Goal: Information Seeking & Learning: Learn about a topic

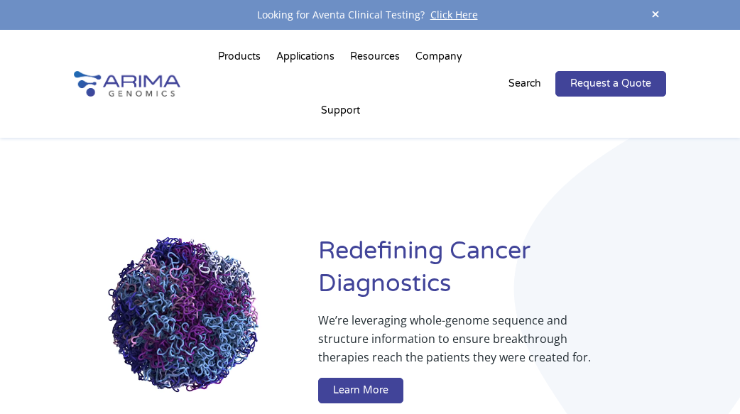
click at [505, 175] on div "Redefining Cancer Diagnostics We’re leveraging whole-genome sequence and struct…" at bounding box center [370, 322] width 592 height 368
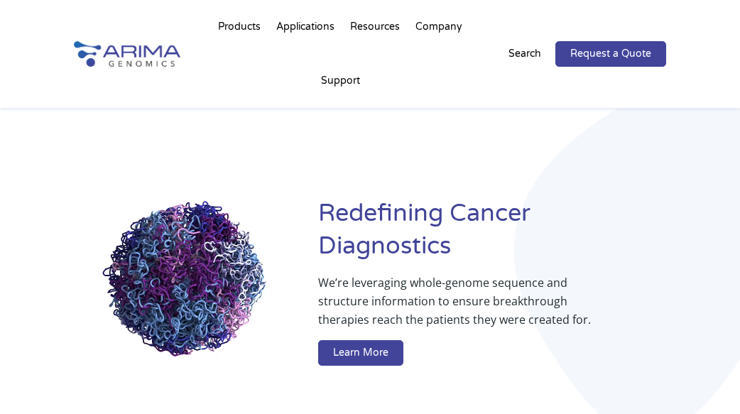
scroll to position [46, 0]
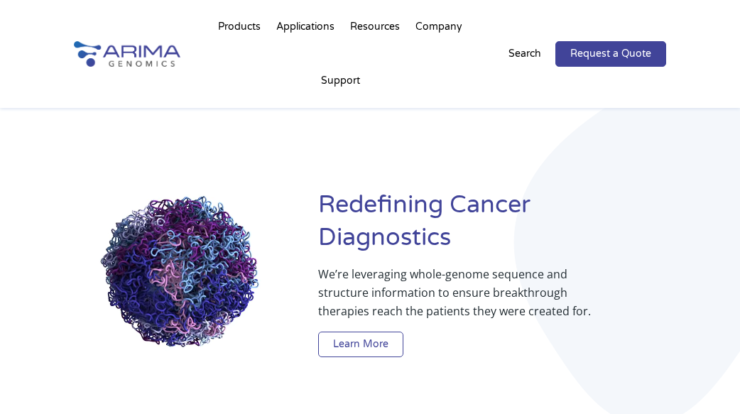
click at [371, 339] on link "Learn More" at bounding box center [360, 345] width 85 height 26
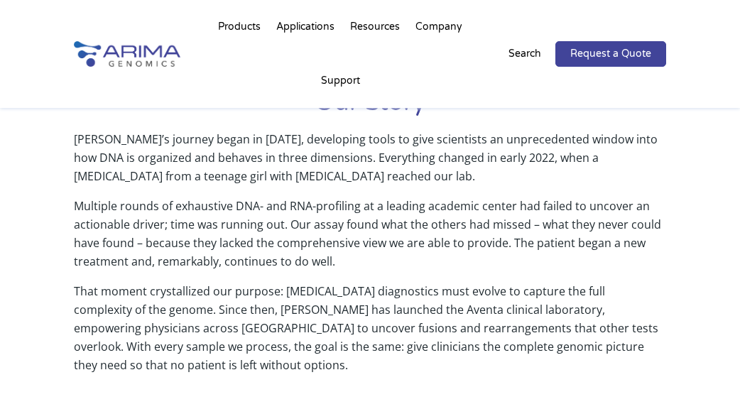
scroll to position [692, 0]
click at [613, 219] on p "Multiple rounds of exhaustive DNA- and RNA-profiling at a leading academic cent…" at bounding box center [370, 239] width 592 height 85
click at [556, 182] on p "Arima’s journey began in 2015, developing tools to give scientists an unprecede…" at bounding box center [370, 164] width 592 height 67
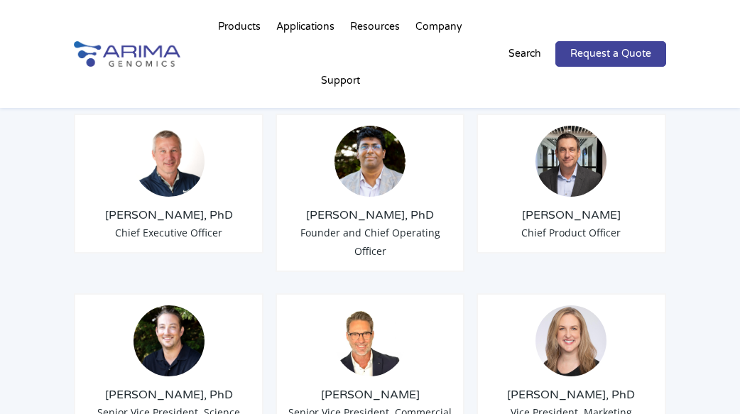
scroll to position [1220, 0]
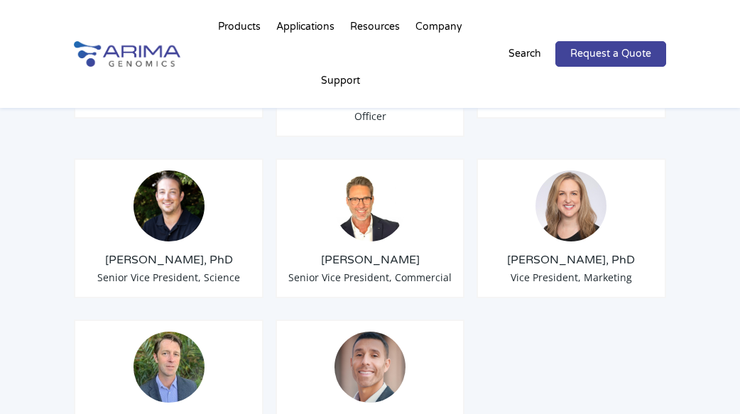
scroll to position [1368, 0]
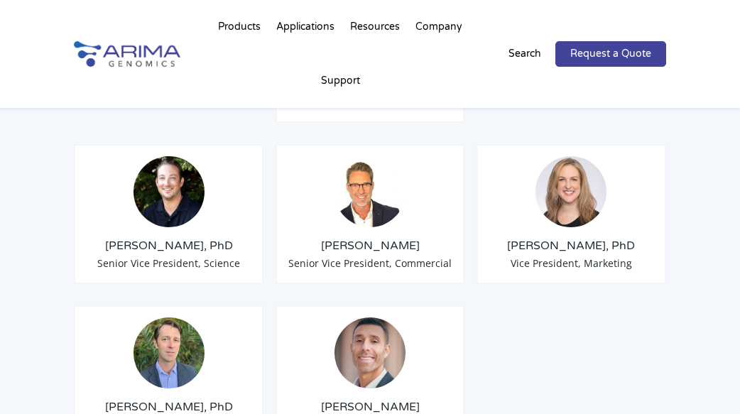
click at [356, 246] on h3 "David Duvall" at bounding box center [369, 246] width 165 height 16
click at [352, 205] on img at bounding box center [369, 191] width 71 height 71
click at [343, 258] on span "Senior Vice President, Commercial" at bounding box center [369, 262] width 163 height 13
click at [355, 246] on h3 "David Duvall" at bounding box center [369, 246] width 165 height 16
click at [529, 242] on h3 "Erin Davis, PhD" at bounding box center [570, 246] width 165 height 16
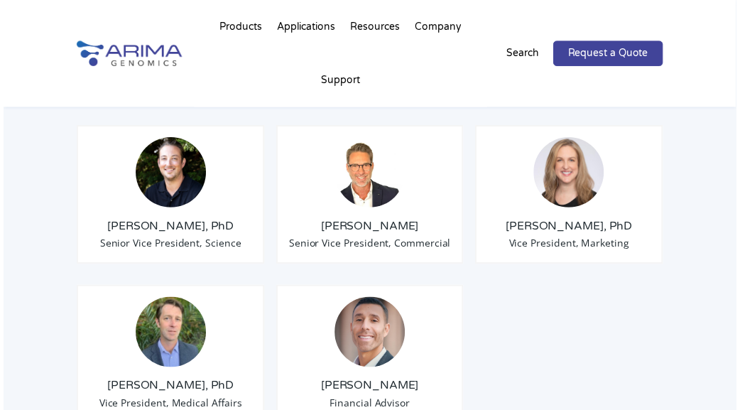
scroll to position [1386, 0]
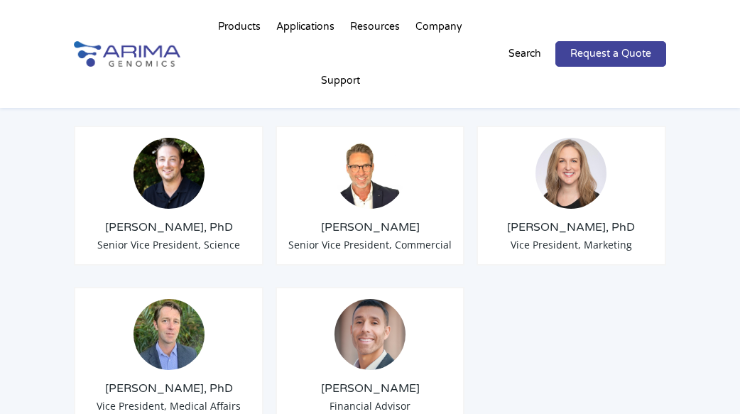
click at [64, 356] on div "Leadership Team Tom Willis, PhD Chief Executive Officer Sid Selvaraj, PhD Found…" at bounding box center [370, 366] width 740 height 1168
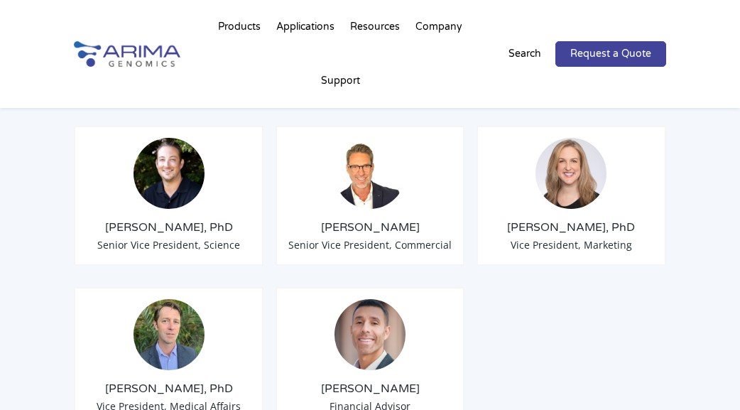
click at [569, 218] on div "Erin Davis, PhD Vice President, Marketing" at bounding box center [571, 196] width 190 height 140
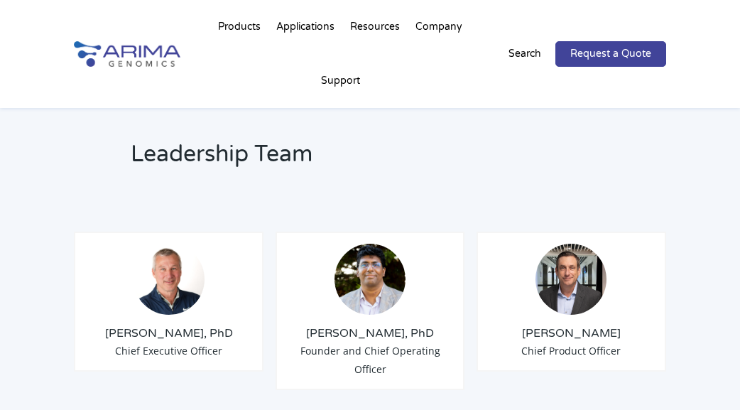
scroll to position [1100, 0]
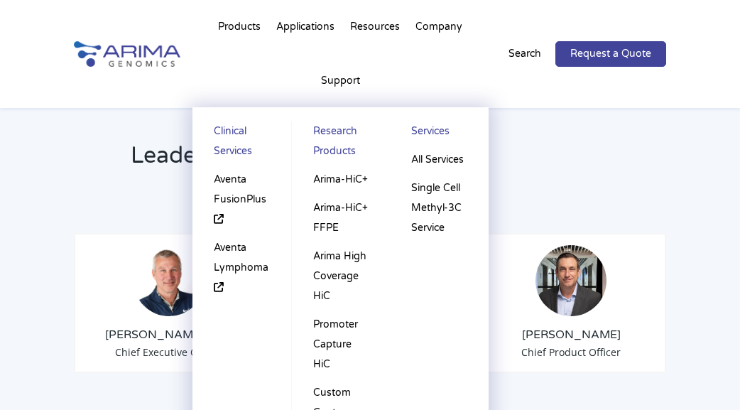
click at [234, 26] on li "Products Clinical Services Aventa FusionPlus Aventa Lymphoma Research Products …" at bounding box center [239, 30] width 58 height 48
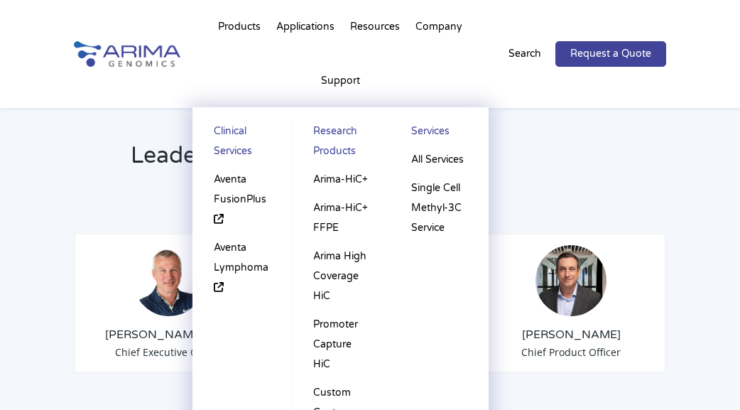
click at [248, 26] on li "Products Clinical Services Aventa FusionPlus Aventa Lymphoma Research Products …" at bounding box center [239, 30] width 58 height 48
click at [350, 182] on link "Arima-HiC+" at bounding box center [341, 179] width 70 height 28
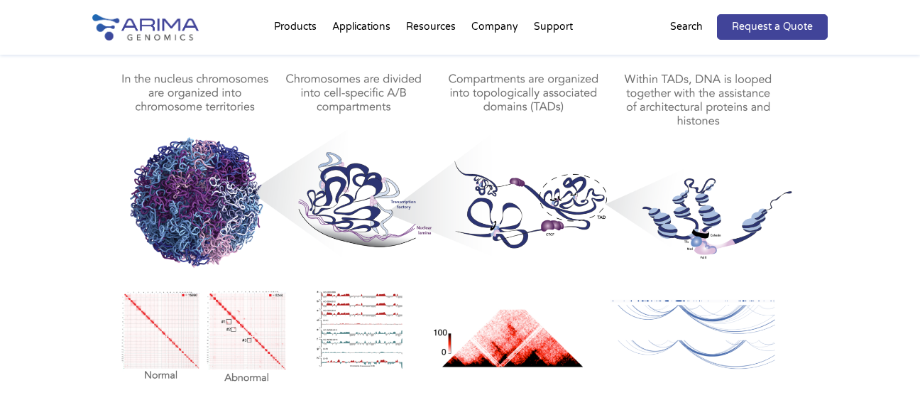
scroll to position [796, 0]
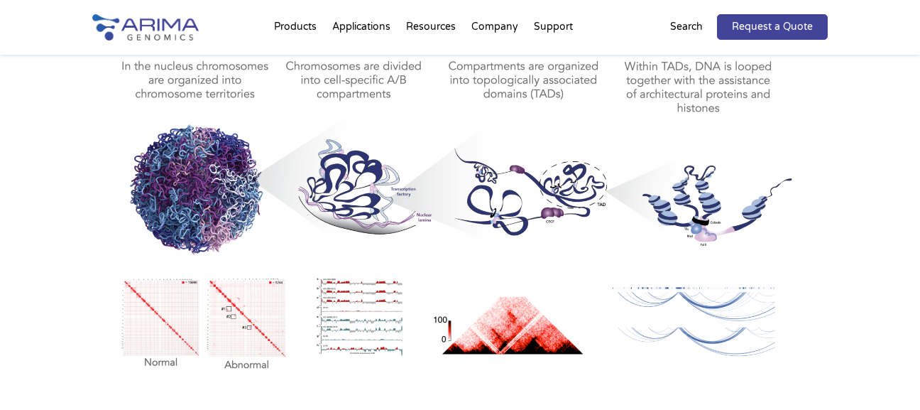
click at [63, 305] on div "Visualize 3D Genomic Interactions with Ease Arima-HiC+ for Genome-Wide Hi-C pro…" at bounding box center [460, 164] width 920 height 496
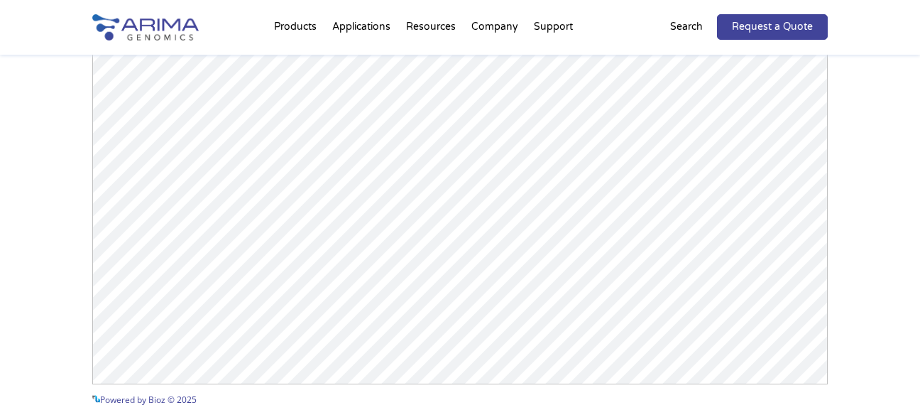
scroll to position [2197, 0]
click at [739, 212] on div "Arima-HiC+ Publications Powered by Bioz © 2025 See more details on Bioz" at bounding box center [460, 105] width 920 height 793
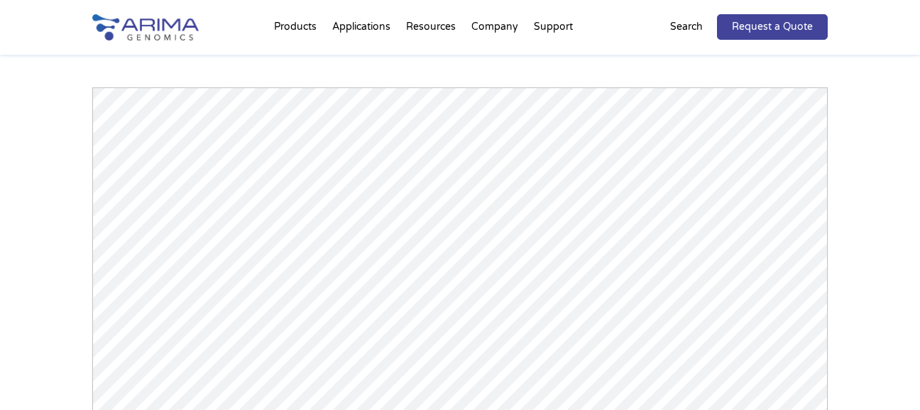
scroll to position [2049, 0]
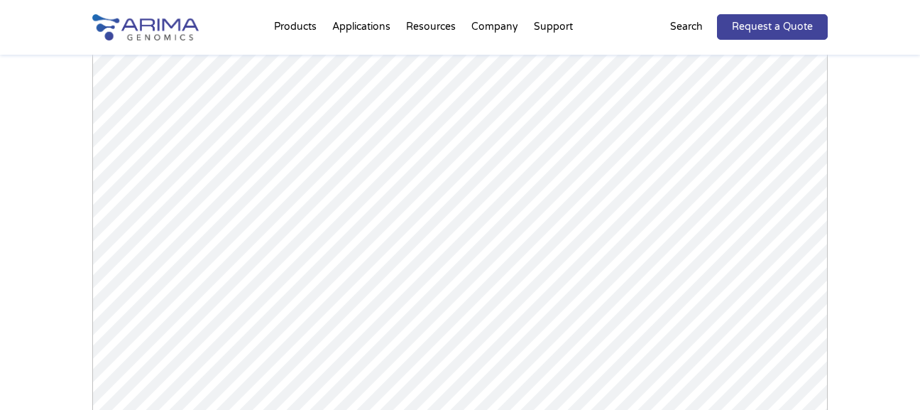
click at [39, 336] on div "Arima-HiC+ Publications Powered by Bioz © 2025 See more details on Bioz" at bounding box center [460, 253] width 920 height 793
click at [739, 186] on div "Arima-HiC+ Publications Powered by Bioz © 2025 See more details on Bioz" at bounding box center [460, 253] width 920 height 793
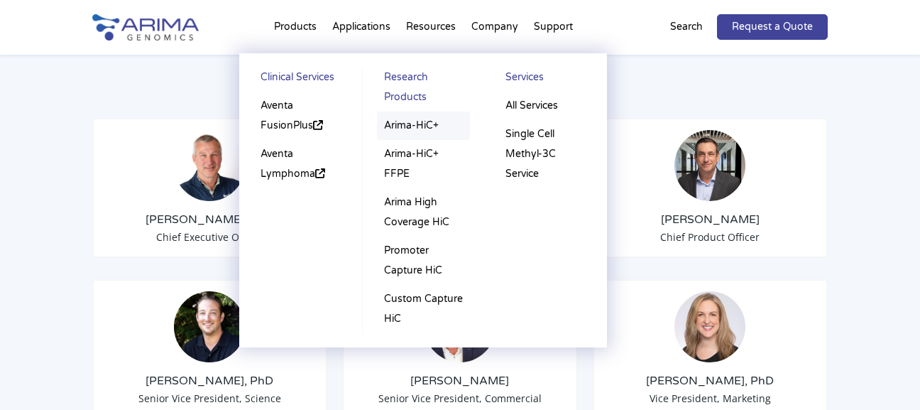
click at [394, 126] on link "Arima-HiC+" at bounding box center [424, 125] width 94 height 28
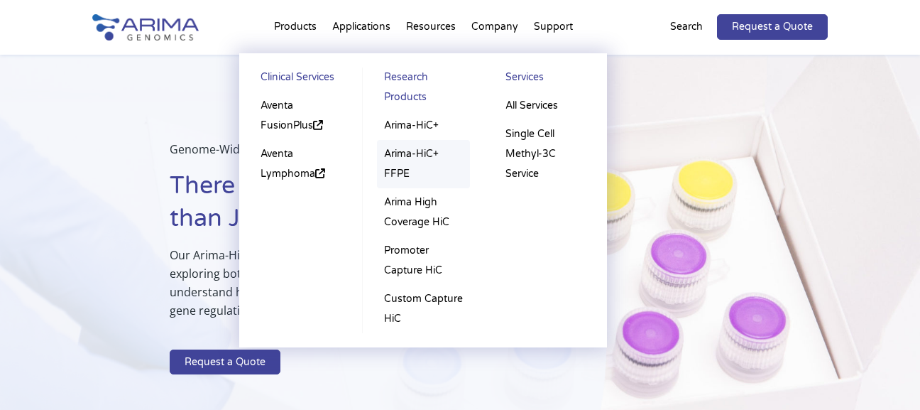
click at [402, 148] on link "Arima-HiC+ FFPE" at bounding box center [424, 164] width 94 height 48
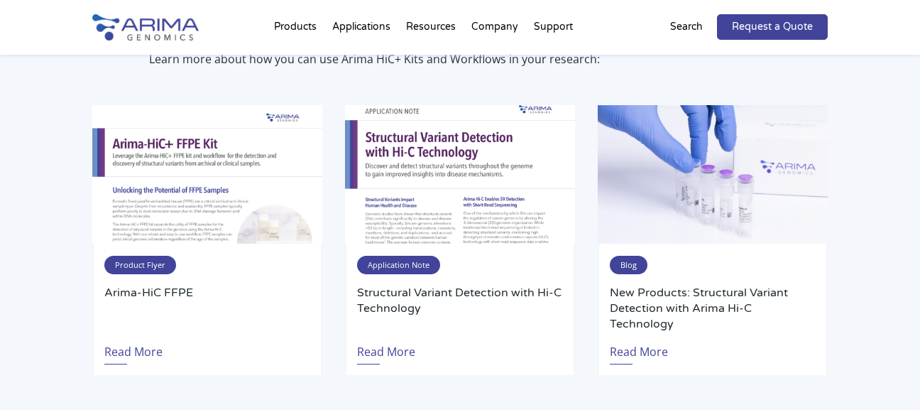
scroll to position [2795, 0]
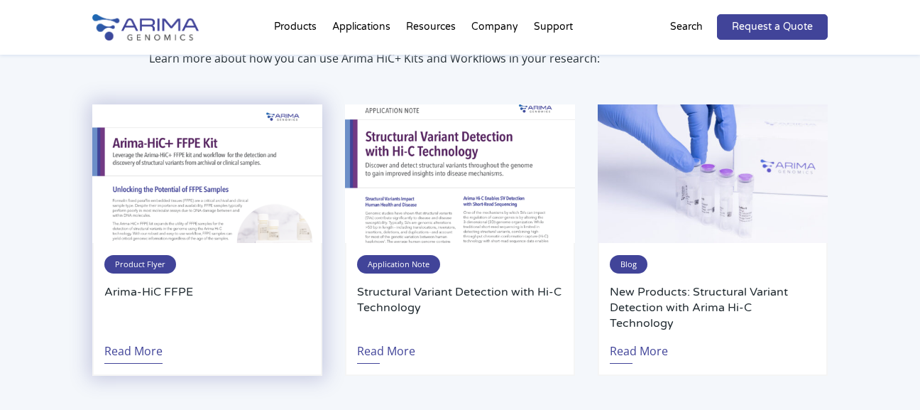
click at [131, 350] on link "Read More" at bounding box center [133, 347] width 58 height 33
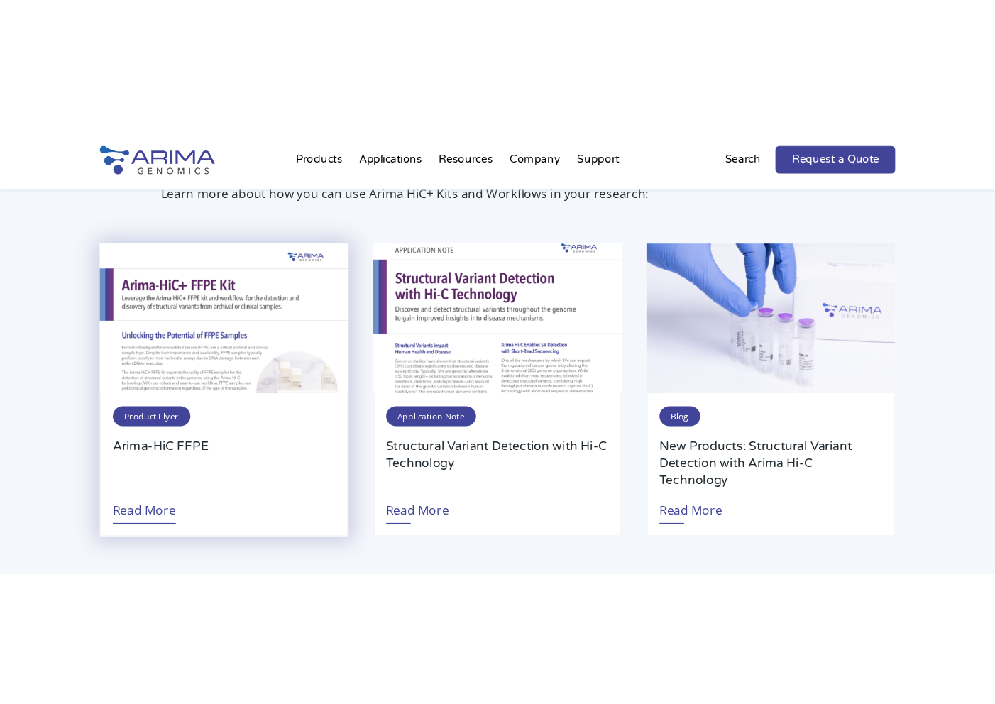
scroll to position [2803, 0]
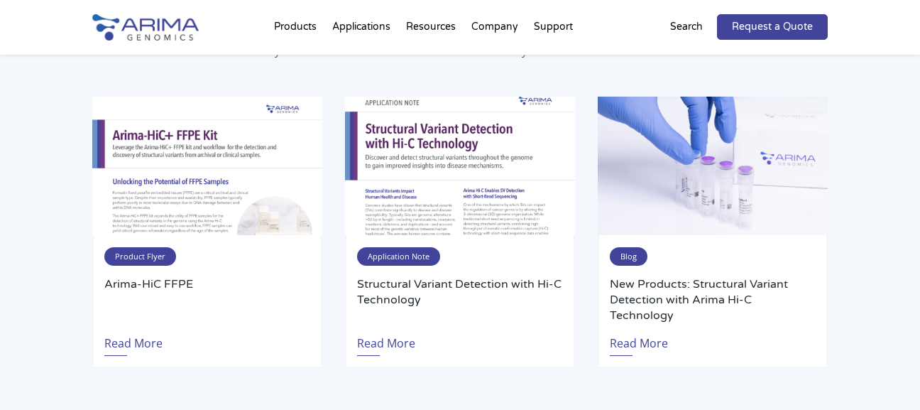
click at [53, 327] on div "Explore Our Resources Learn more about how you can use Arima HiC+ Kits and Work…" at bounding box center [460, 183] width 920 height 483
click at [34, 197] on div "Explore Our Resources Learn more about how you can use Arima HiC+ Kits and Work…" at bounding box center [460, 183] width 920 height 483
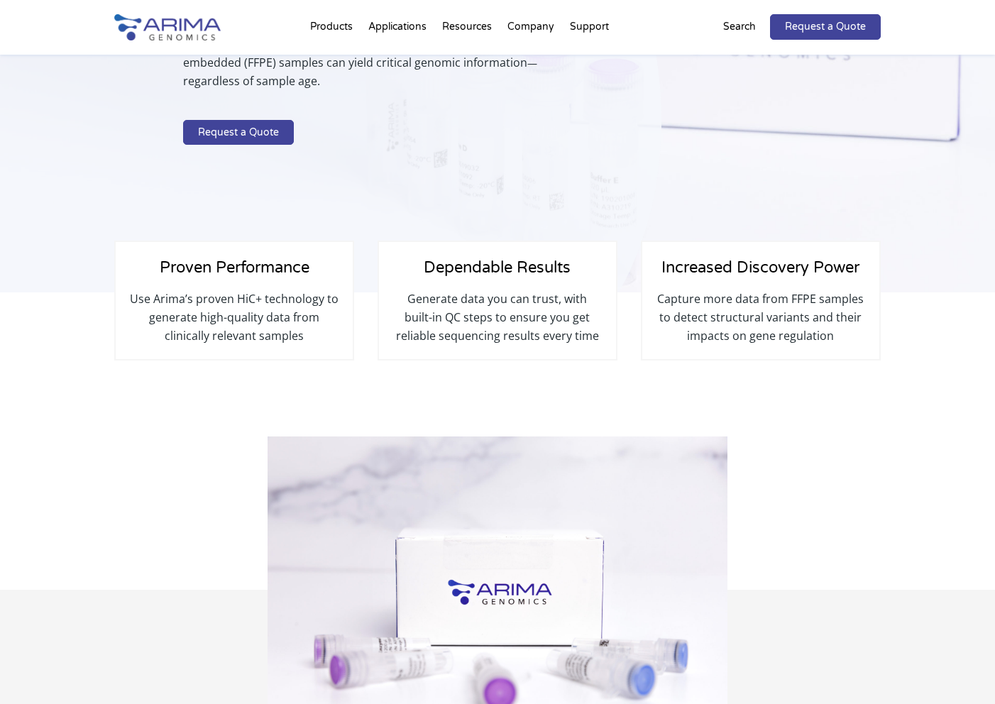
scroll to position [0, 0]
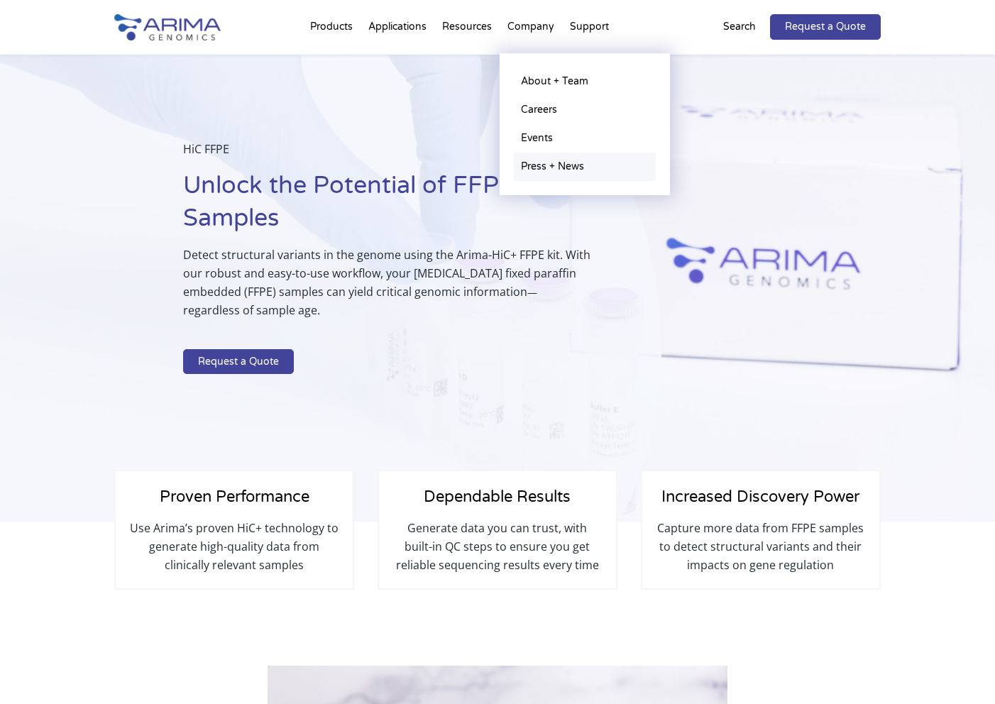
click at [526, 165] on link "Press + News" at bounding box center [585, 167] width 142 height 28
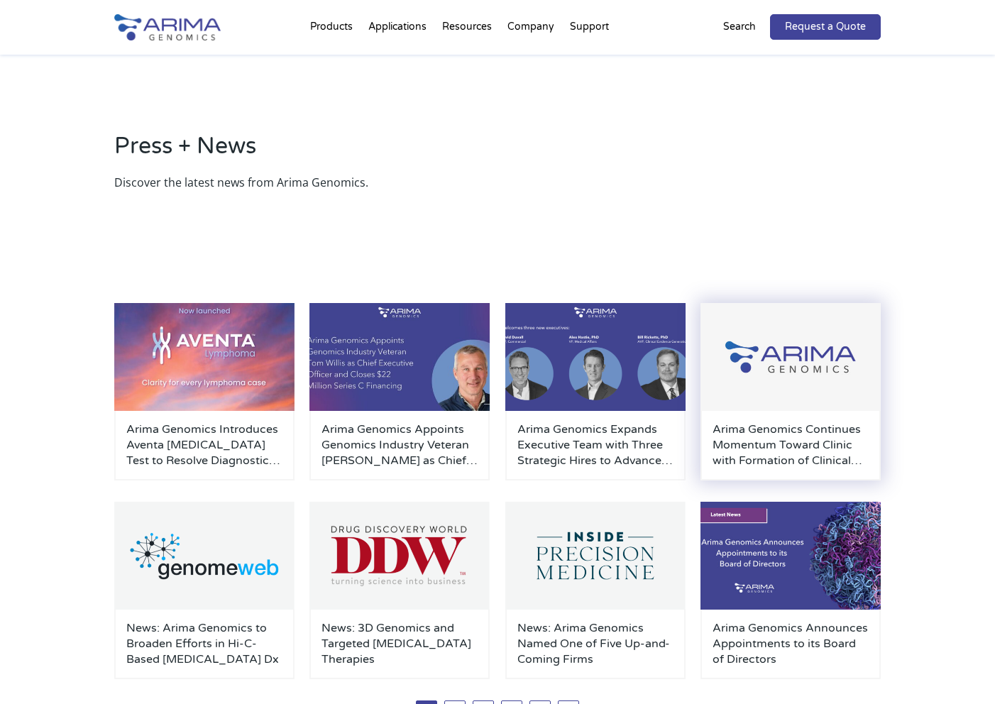
click at [809, 365] on img at bounding box center [791, 357] width 180 height 108
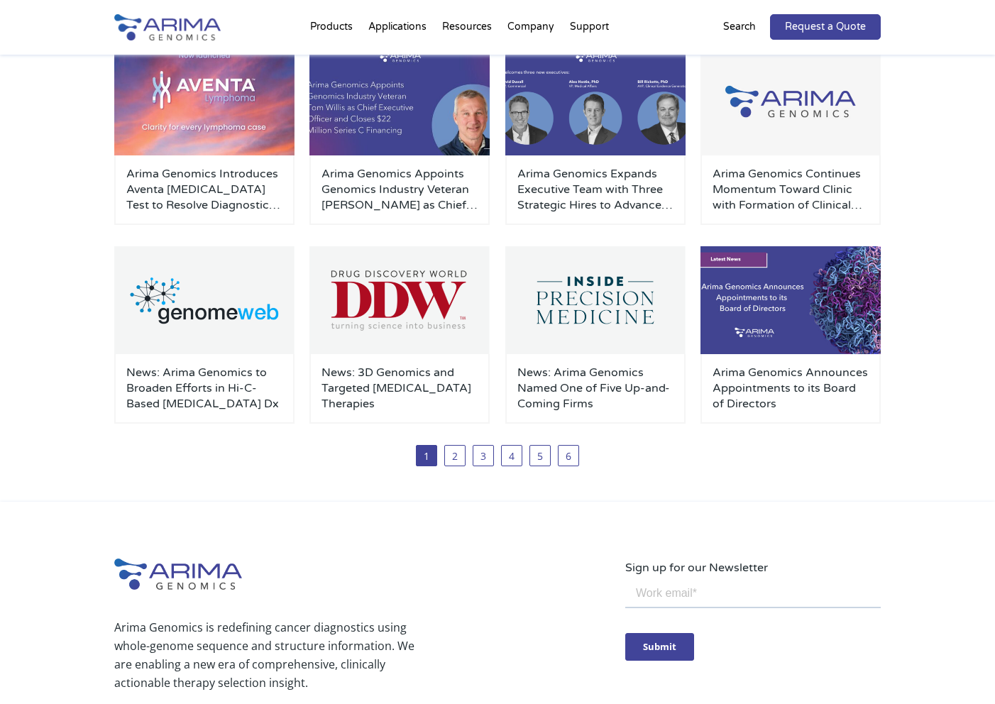
scroll to position [256, 0]
click at [977, 398] on div "Press + News Discover the latest news from Arima Genomics. Arima Genomics Intro…" at bounding box center [497, 149] width 995 height 703
click at [456, 454] on link "2" at bounding box center [454, 454] width 21 height 21
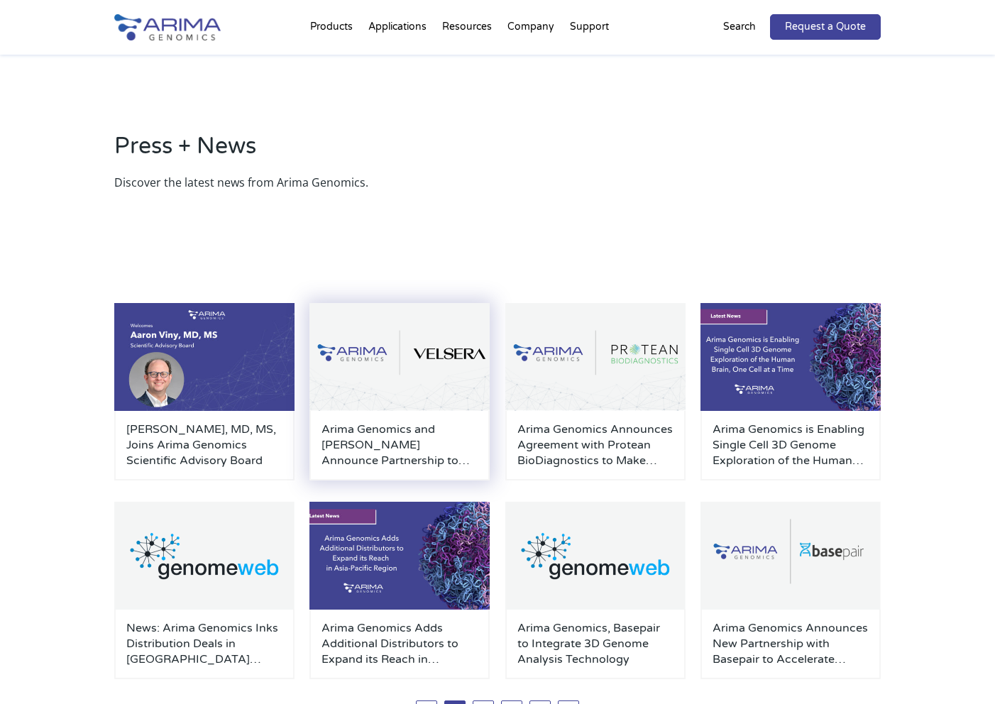
click at [366, 441] on h3 "Arima Genomics and [PERSON_NAME] Announce Partnership to Enable Broad Adoption …" at bounding box center [400, 445] width 156 height 47
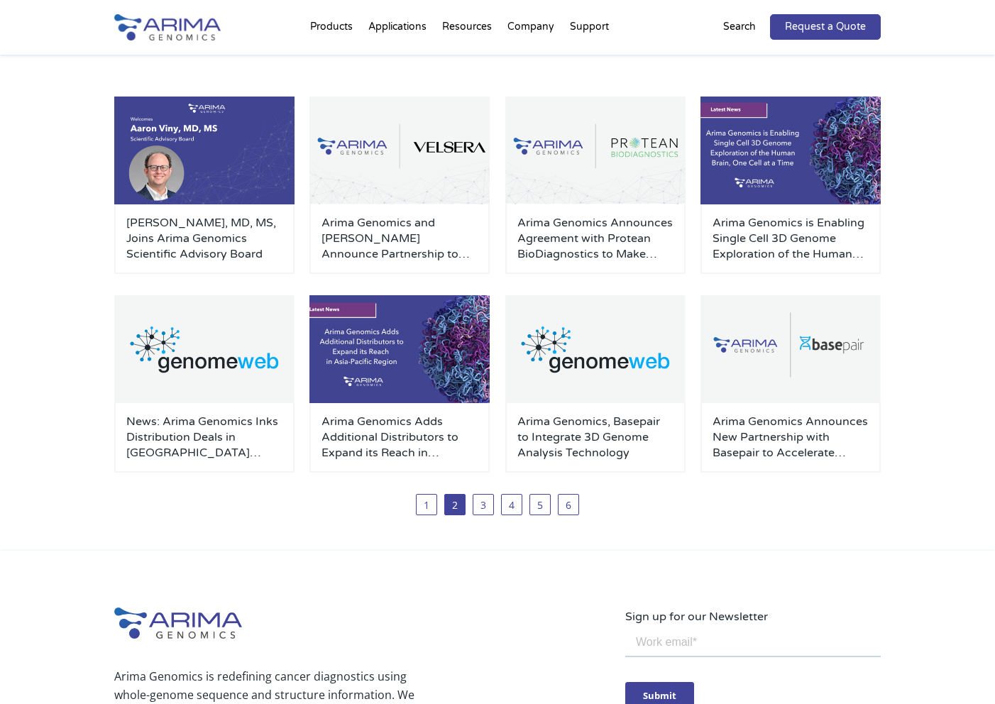
scroll to position [207, 0]
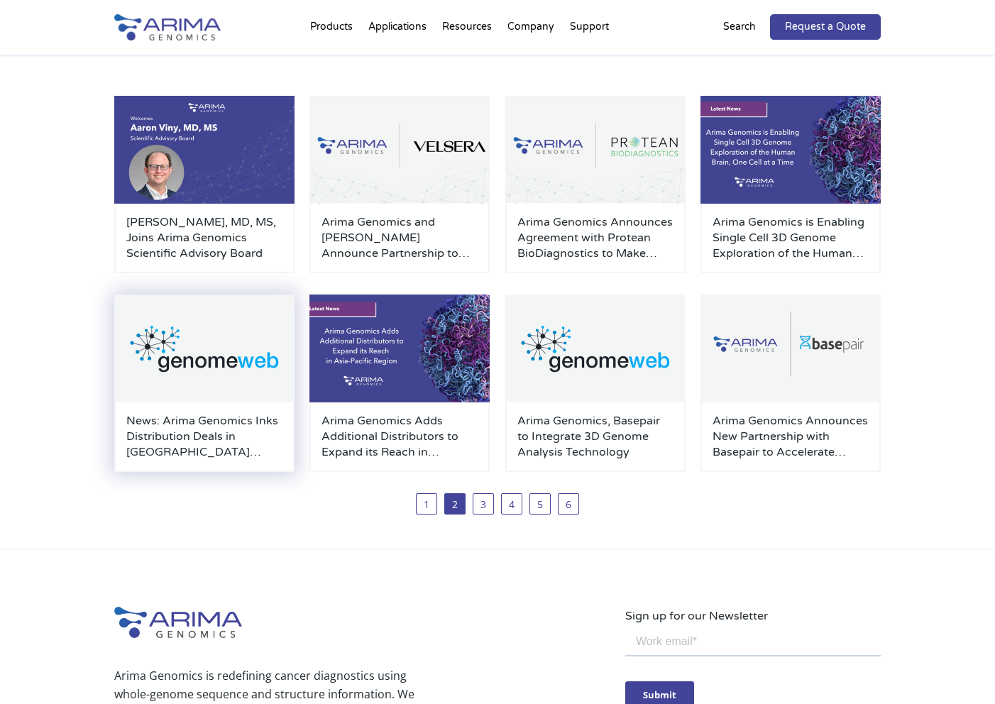
click at [240, 441] on h3 "News: Arima Genomics Inks Distribution Deals in Asia-Pacific Region" at bounding box center [204, 436] width 156 height 47
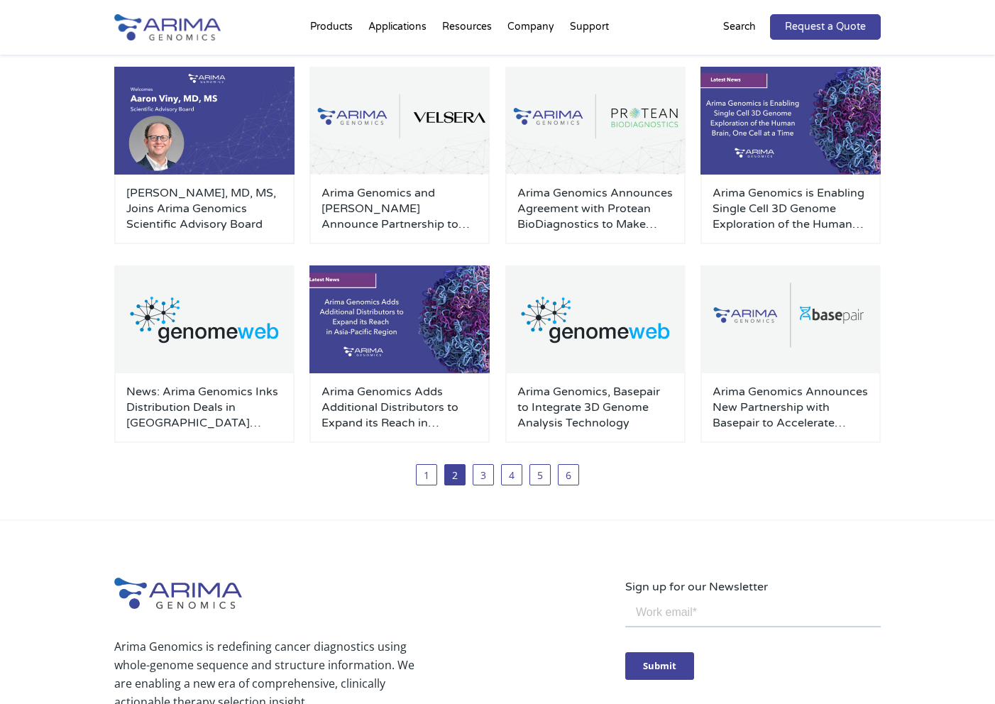
scroll to position [240, 0]
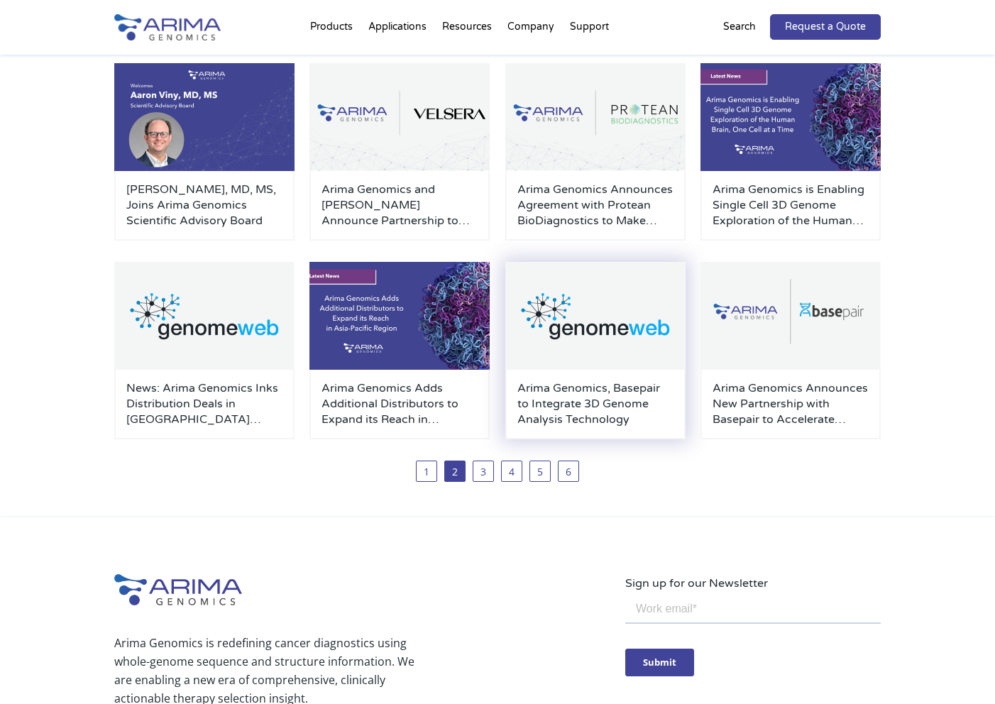
click at [593, 393] on h3 "Arima Genomics, Basepair to Integrate 3D Genome Analysis Technology" at bounding box center [595, 403] width 156 height 47
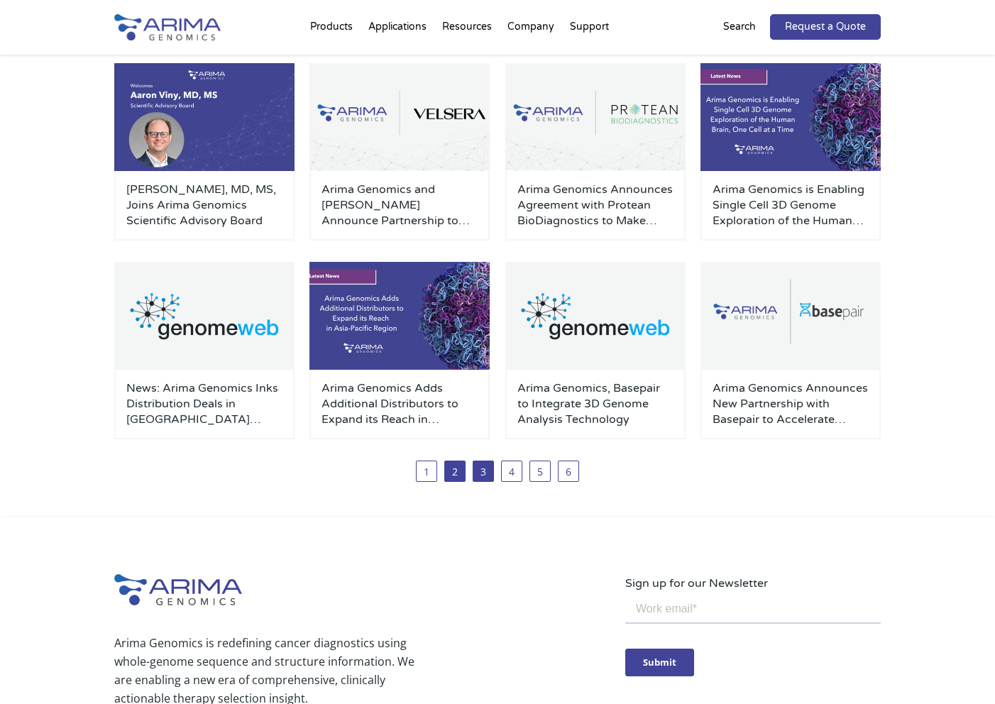
click at [486, 471] on link "3" at bounding box center [483, 471] width 21 height 21
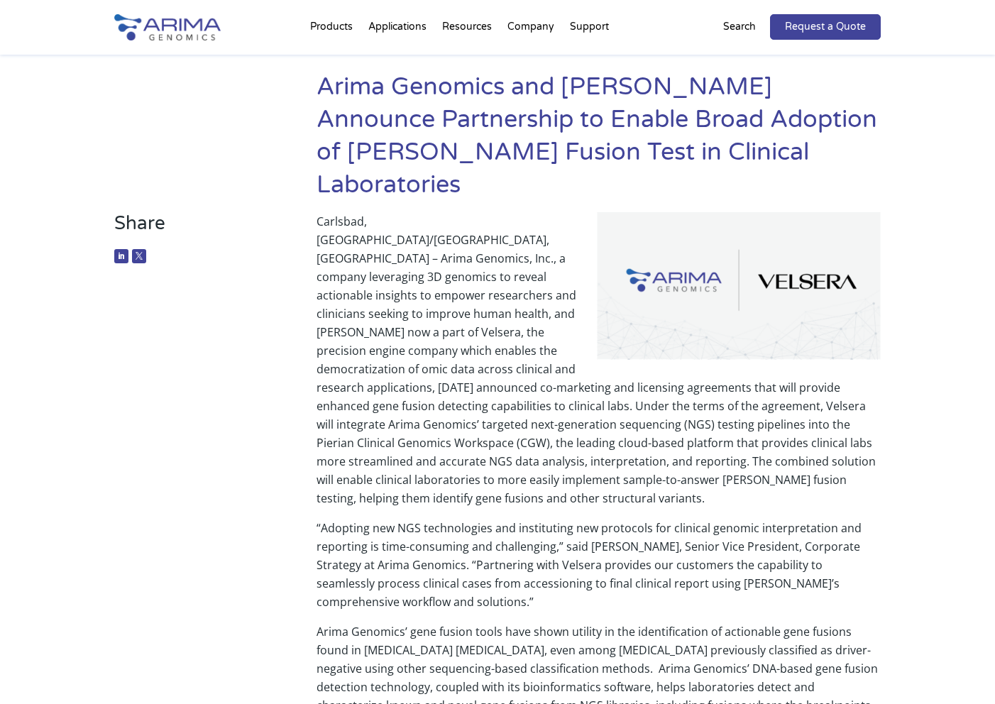
scroll to position [79, 0]
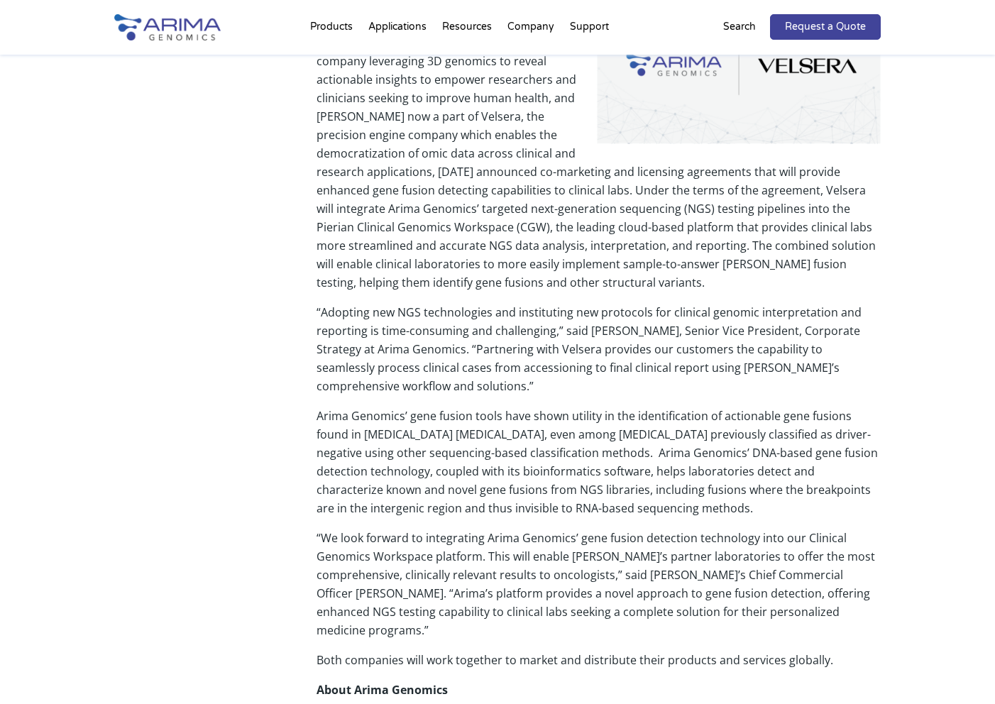
scroll to position [293, 0]
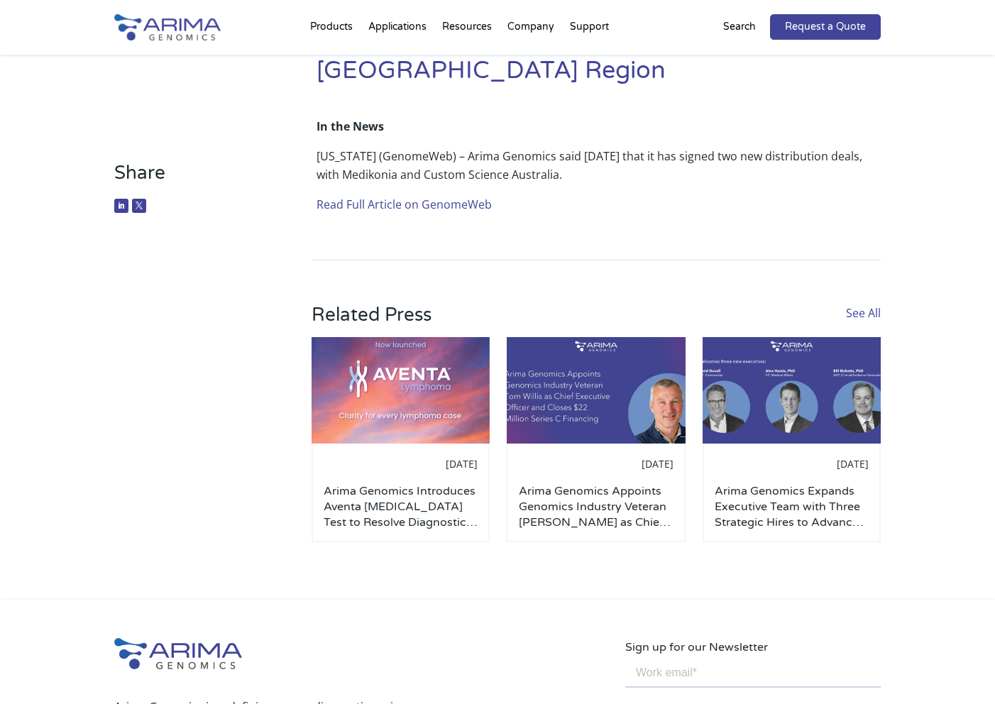
scroll to position [126, 0]
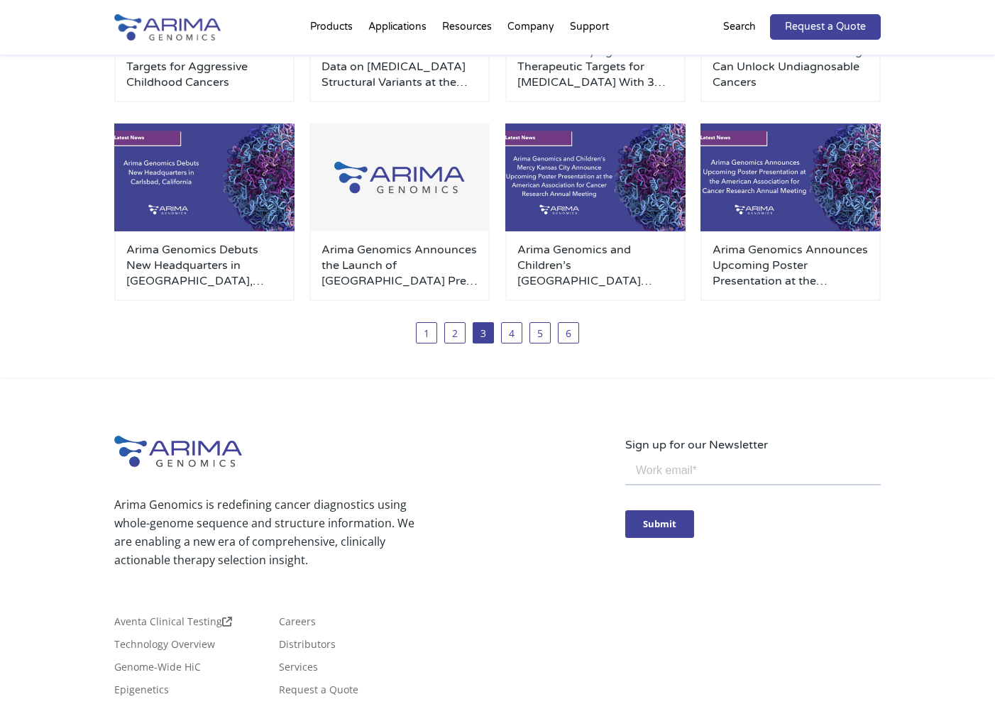
scroll to position [379, 0]
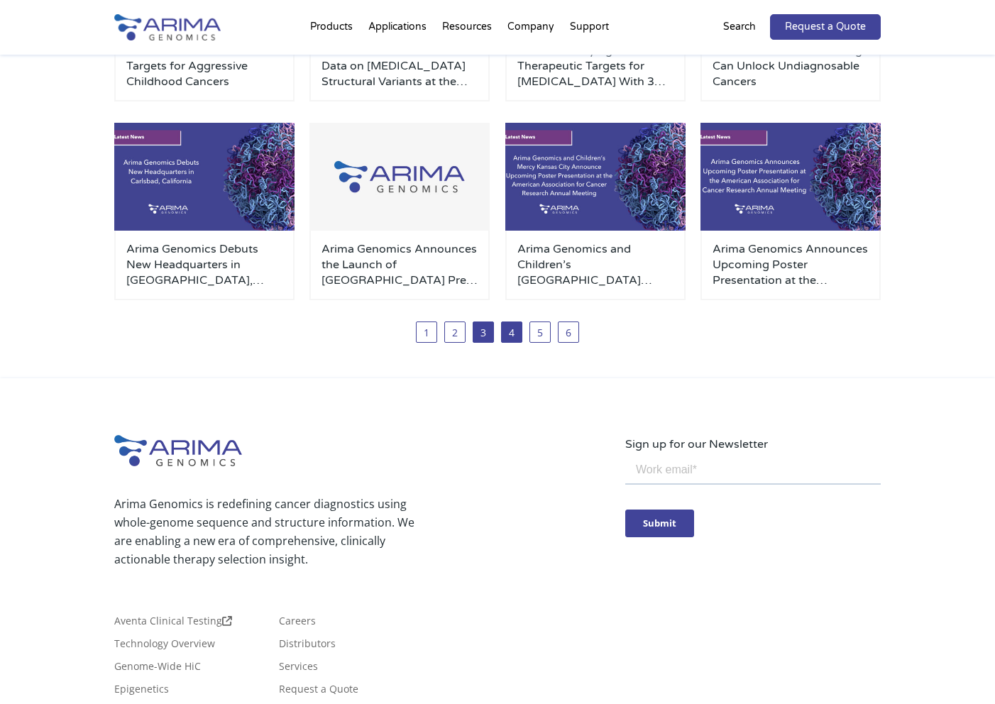
click at [515, 338] on link "4" at bounding box center [511, 332] width 21 height 21
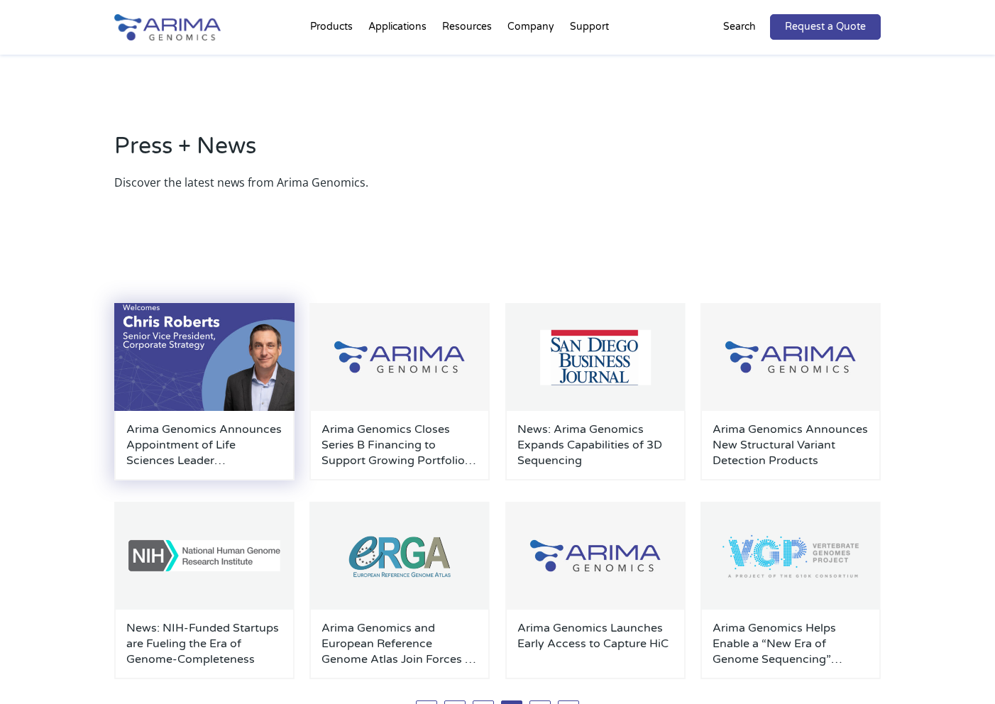
click at [153, 427] on h3 "Arima Genomics Announces Appointment of Life Sciences Leader [PERSON_NAME] as S…" at bounding box center [204, 445] width 156 height 47
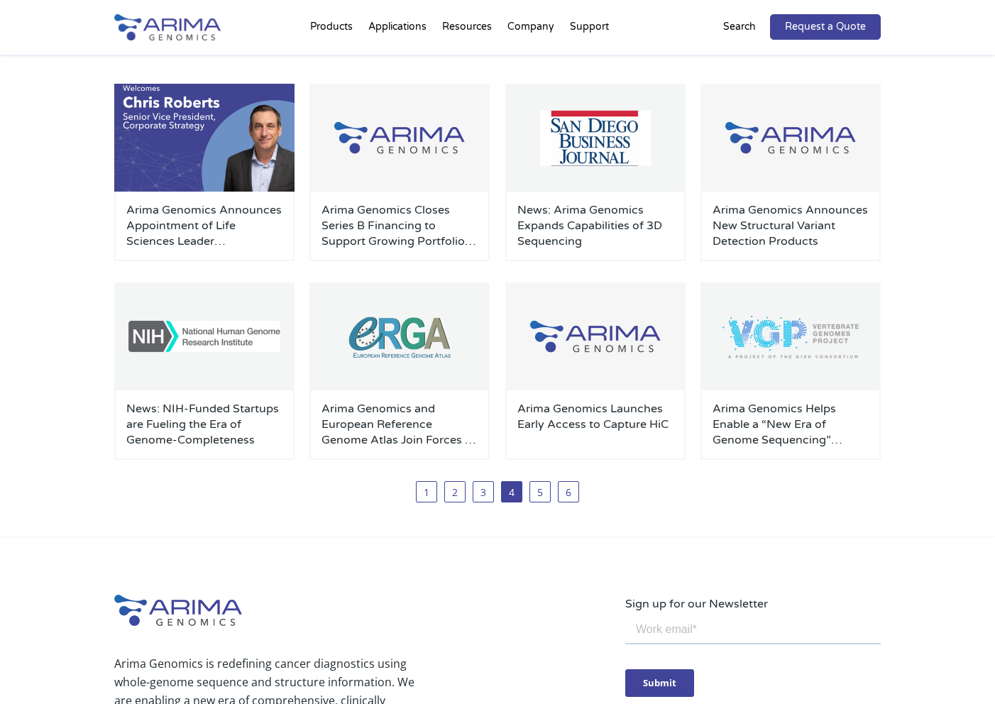
scroll to position [220, 0]
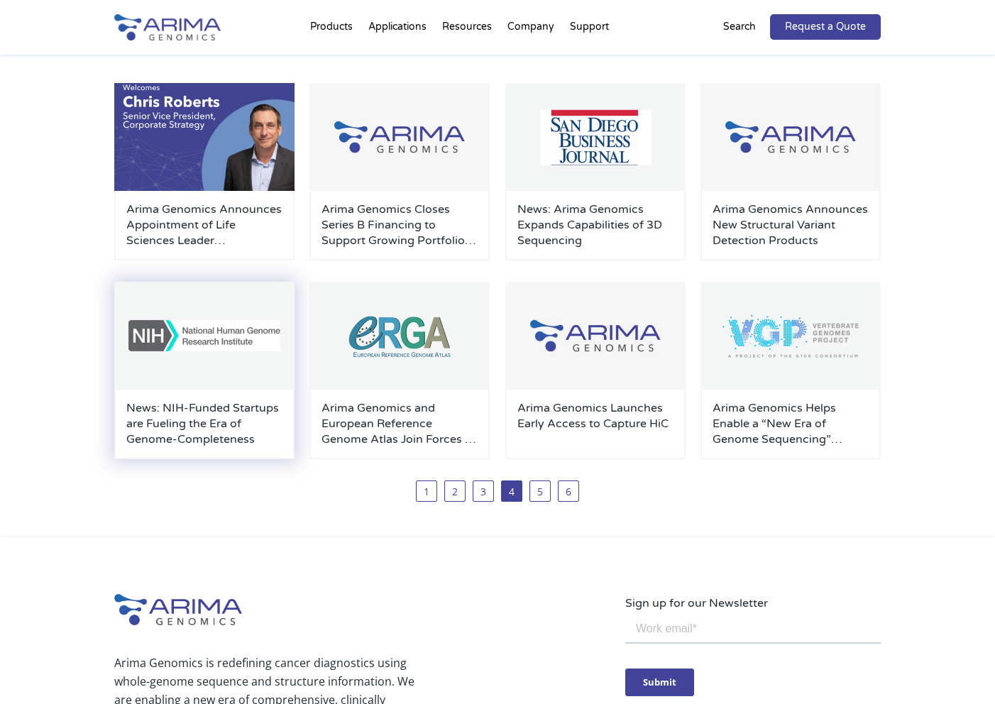
click at [207, 422] on h3 "News: NIH-Funded Startups are Fueling the Era of Genome-Completeness" at bounding box center [204, 423] width 156 height 47
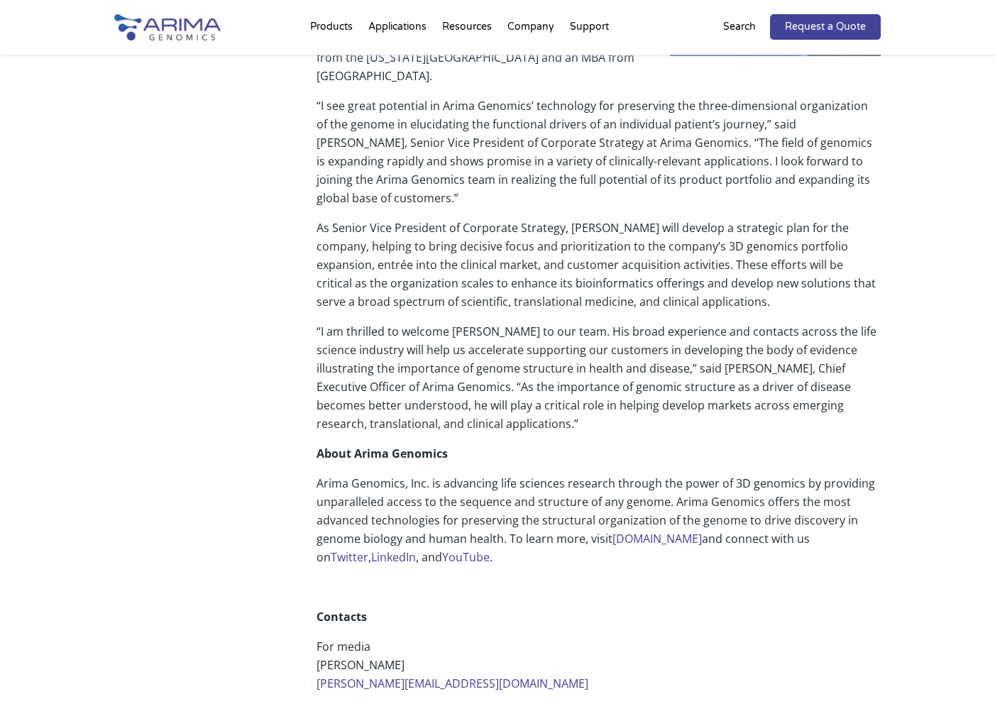
scroll to position [482, 0]
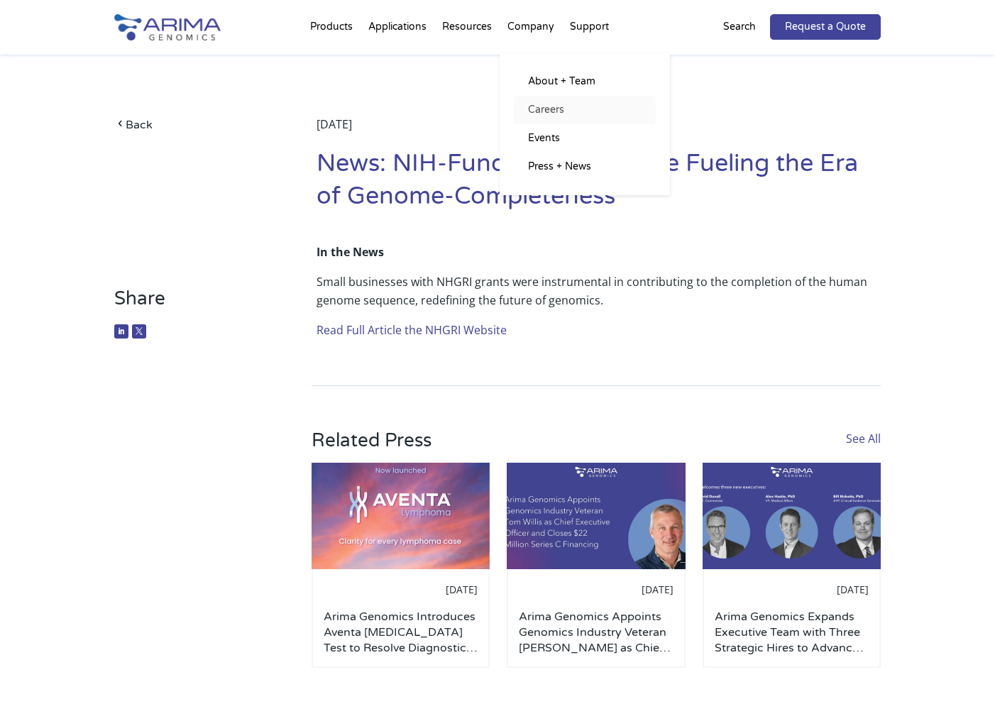
click at [551, 108] on link "Careers" at bounding box center [585, 110] width 142 height 28
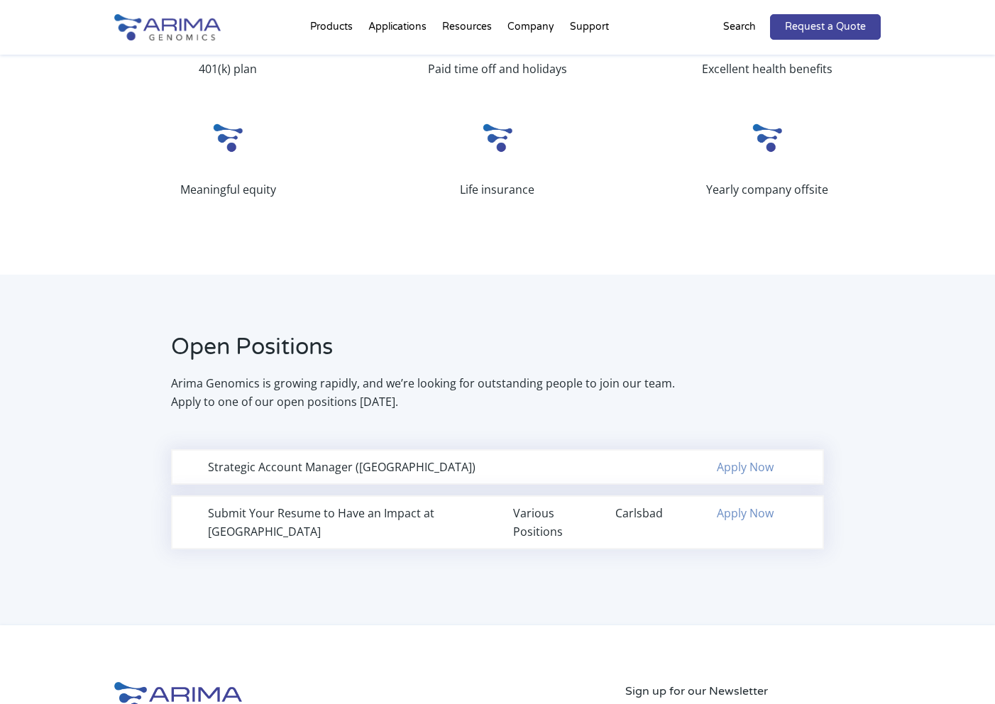
scroll to position [679, 0]
click at [400, 470] on div "Strategic Account Manager ([GEOGRAPHIC_DATA])" at bounding box center [345, 468] width 274 height 18
click at [763, 467] on link "Apply Now" at bounding box center [745, 468] width 57 height 16
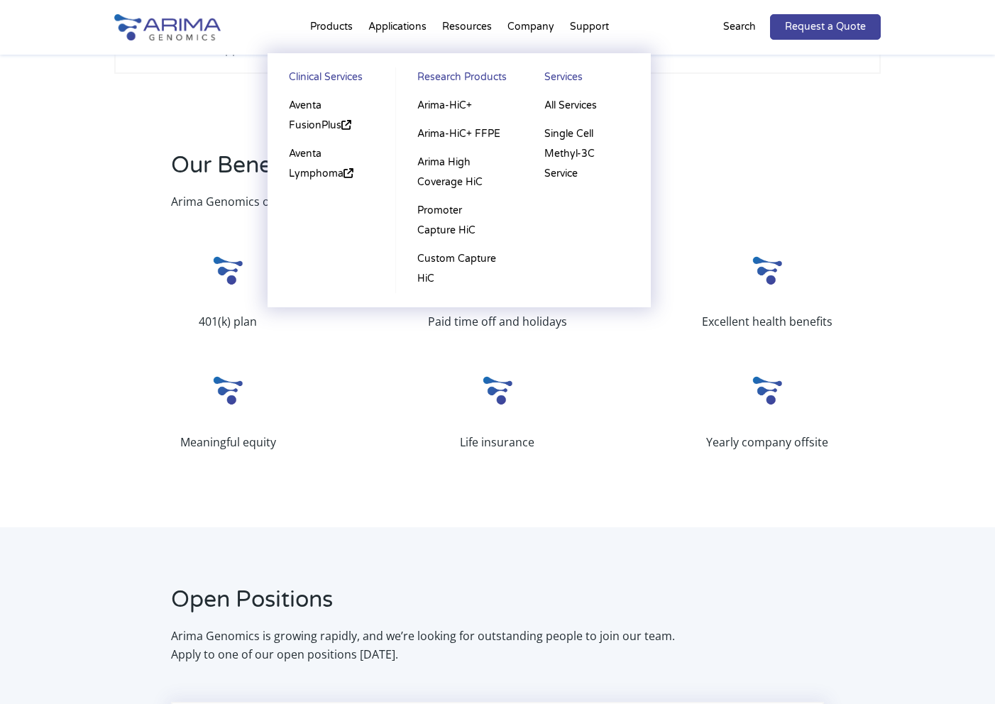
scroll to position [427, 0]
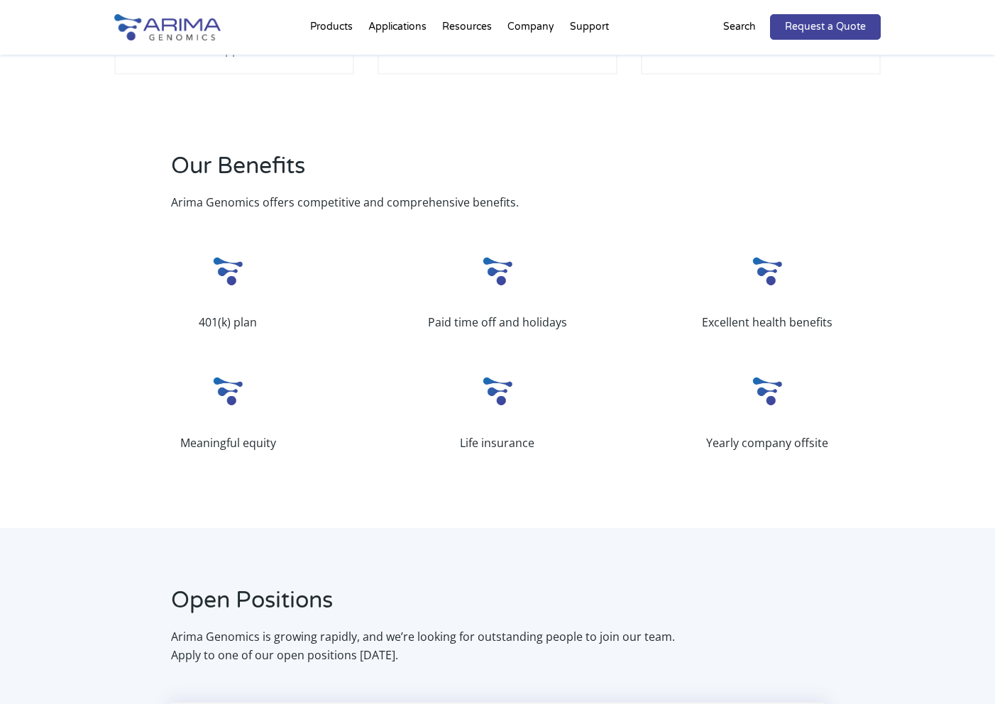
click at [185, 18] on img at bounding box center [167, 27] width 106 height 26
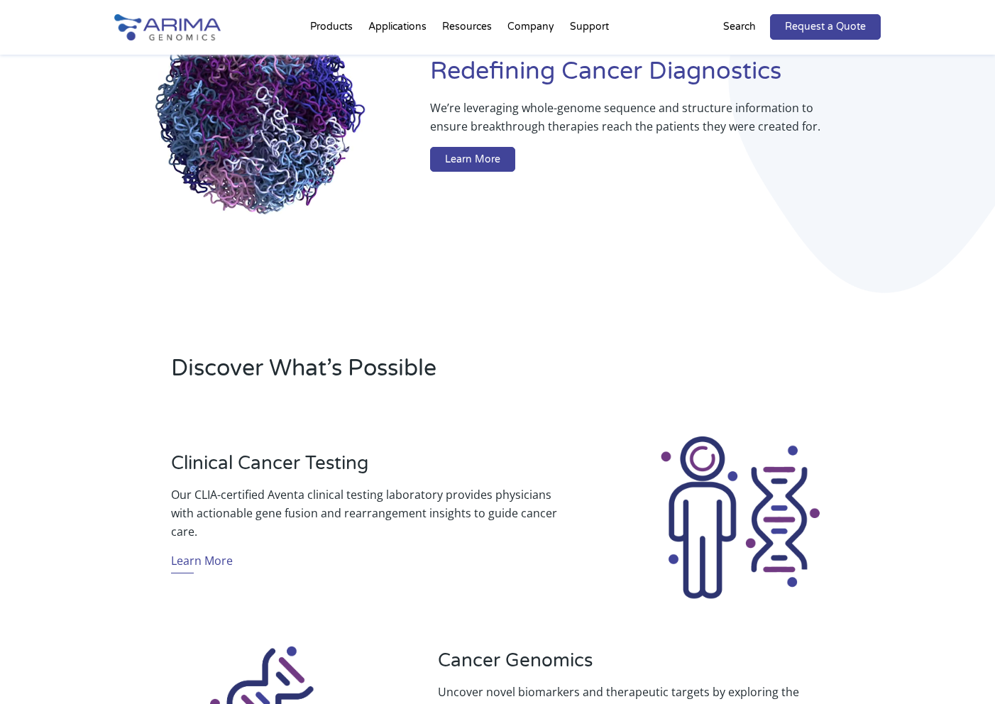
scroll to position [138, 0]
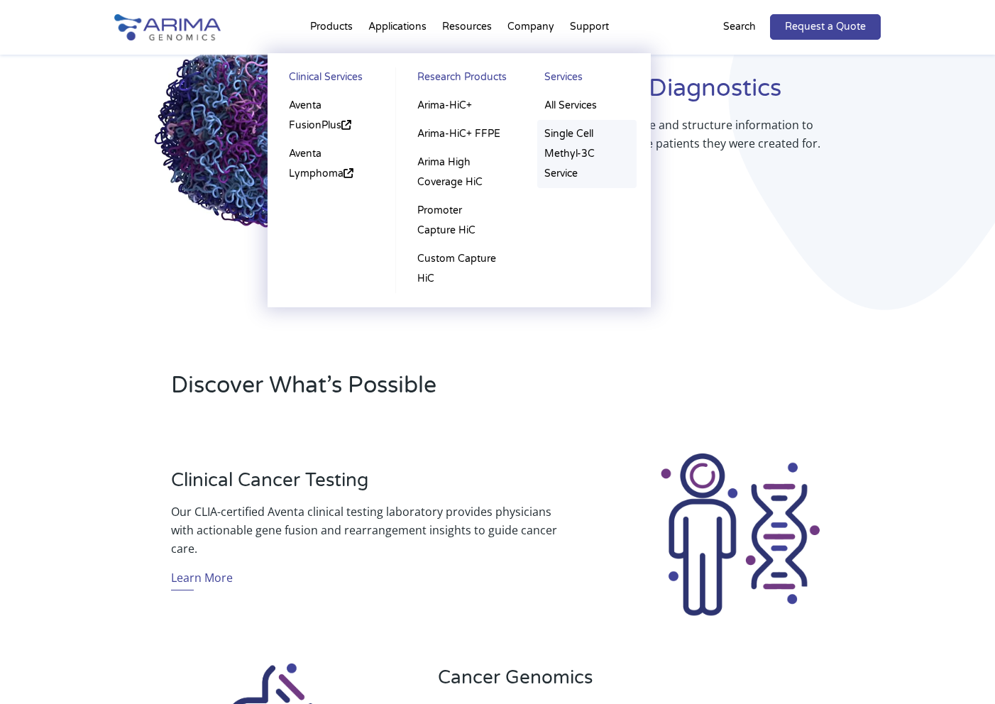
click at [557, 151] on link "Single Cell Methyl-3C Service" at bounding box center [586, 154] width 99 height 68
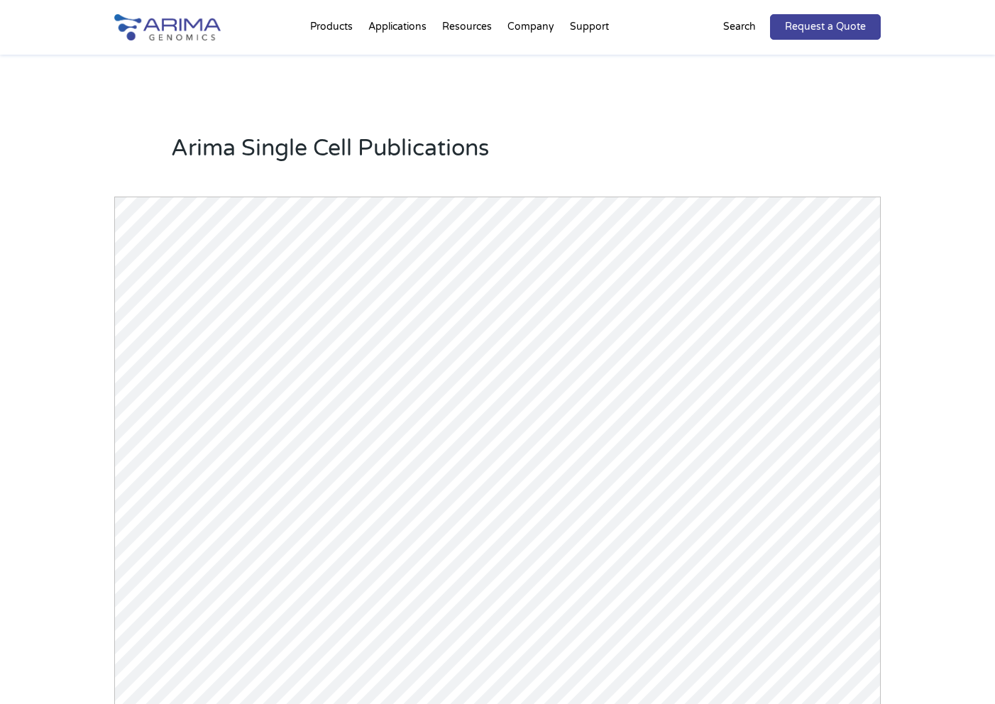
scroll to position [1257, 0]
click at [99, 538] on div "Arima Single Cell Publications Powered by Bioz © 2025 See more details on Bioz" at bounding box center [497, 449] width 995 height 787
click at [589, 146] on h2 "Arima Single Cell Publications" at bounding box center [526, 153] width 710 height 43
click at [540, 146] on h2 "Arima Single Cell Publications" at bounding box center [526, 153] width 710 height 43
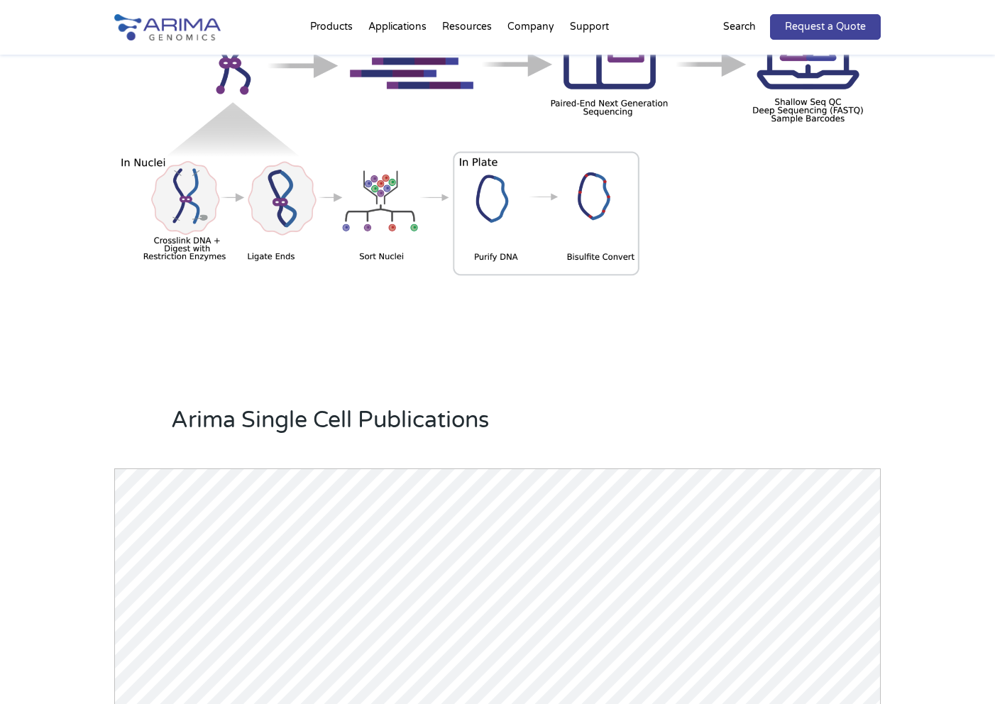
scroll to position [973, 0]
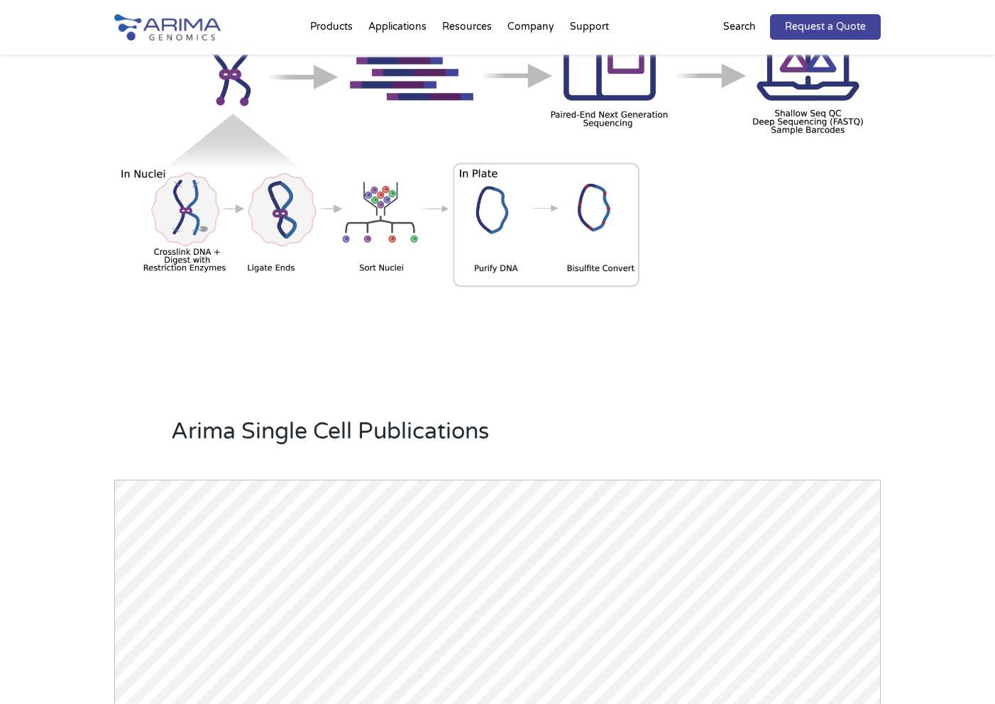
click at [165, 24] on img at bounding box center [167, 27] width 106 height 26
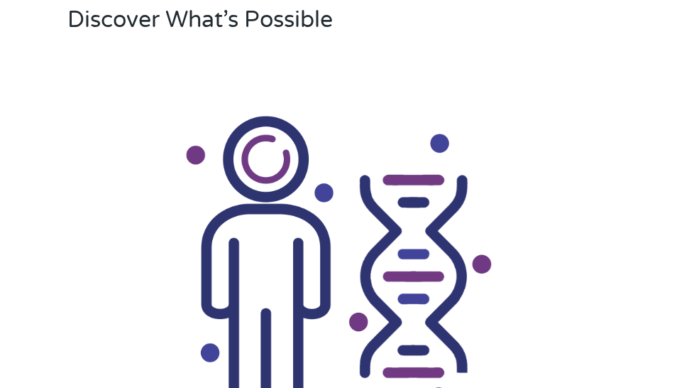
scroll to position [894, 0]
